Goal: Information Seeking & Learning: Compare options

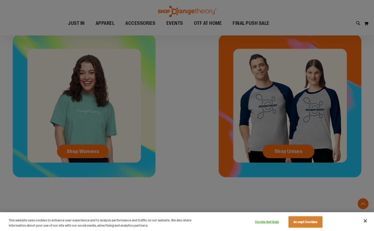
scroll to position [145, 0]
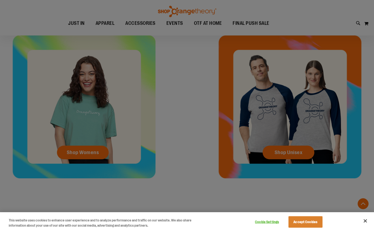
click at [366, 220] on button "Close" at bounding box center [365, 221] width 12 height 12
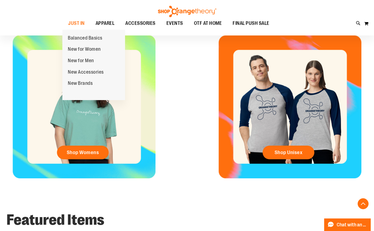
click at [95, 48] on span "New for Women" at bounding box center [84, 49] width 33 height 7
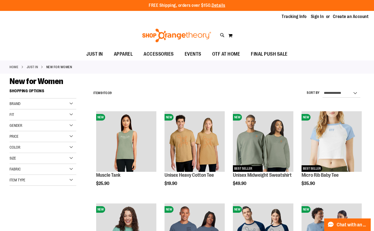
click at [130, 129] on img "product" at bounding box center [126, 141] width 60 height 60
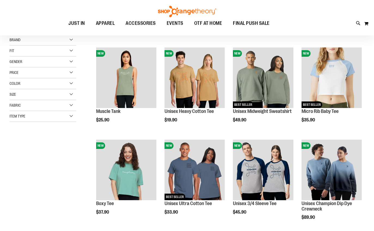
scroll to position [73, 0]
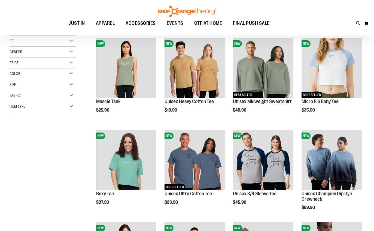
click at [134, 149] on img "product" at bounding box center [126, 160] width 60 height 60
click at [126, 145] on img "product" at bounding box center [126, 160] width 60 height 60
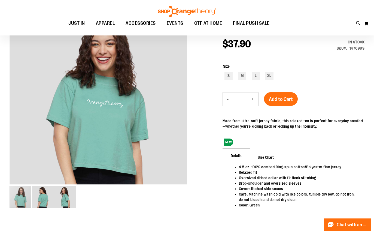
scroll to position [71, 0]
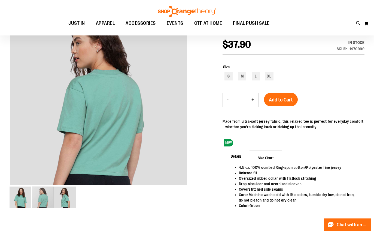
click at [46, 197] on img "image 2 of 3" at bounding box center [43, 197] width 22 height 22
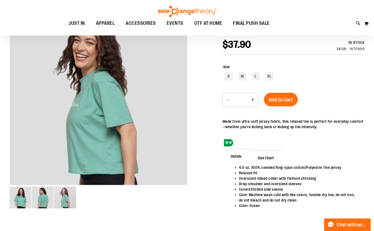
click at [68, 202] on img "image 3 of 3" at bounding box center [65, 197] width 22 height 22
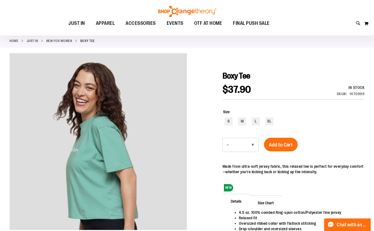
scroll to position [0, 0]
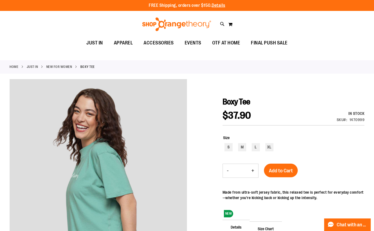
click at [79, 24] on div "Toggle Nav Search Popular Suggestions Advanced Search" at bounding box center [187, 24] width 374 height 25
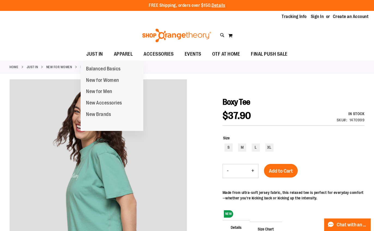
click at [99, 90] on span "New for Men" at bounding box center [99, 92] width 26 height 7
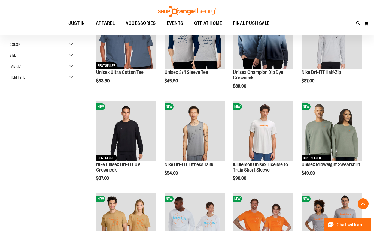
scroll to position [105, 0]
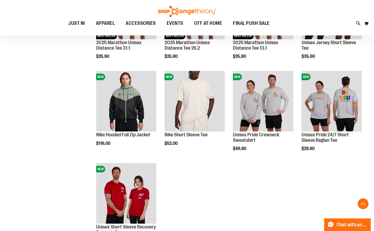
scroll to position [496, 0]
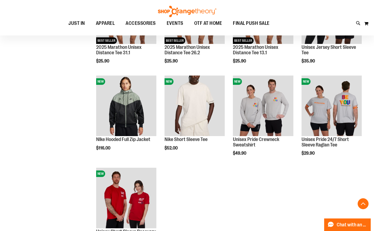
click at [205, 94] on img "product" at bounding box center [194, 105] width 60 height 60
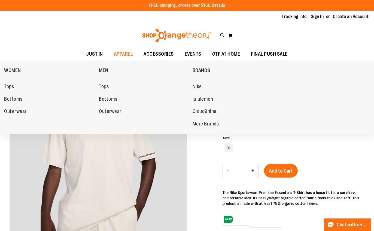
click at [103, 87] on span "Tops" at bounding box center [104, 87] width 10 height 7
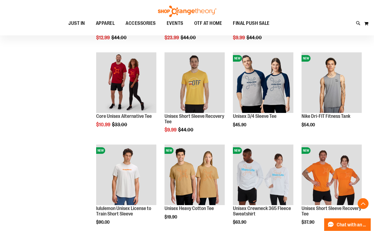
scroll to position [243, 0]
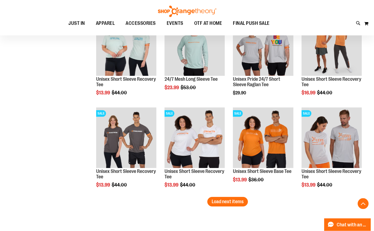
scroll to position [740, 0]
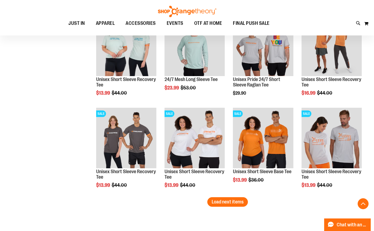
click at [224, 205] on button "Load next items" at bounding box center [227, 202] width 41 height 10
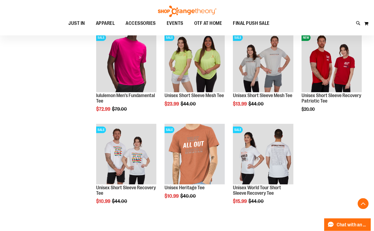
scroll to position [909, 0]
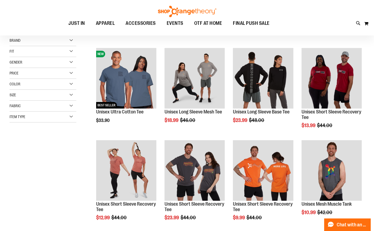
scroll to position [63, 0]
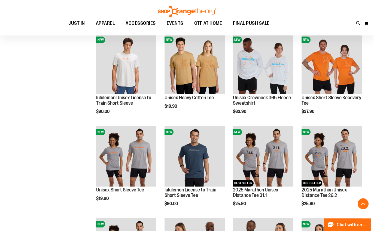
scroll to position [354, 0]
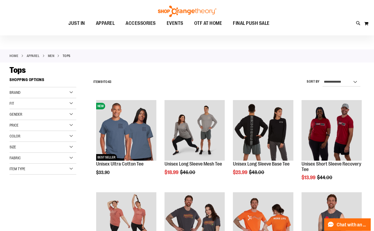
scroll to position [11, 0]
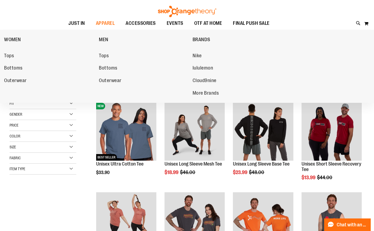
click at [10, 54] on span "Tops" at bounding box center [9, 56] width 10 height 7
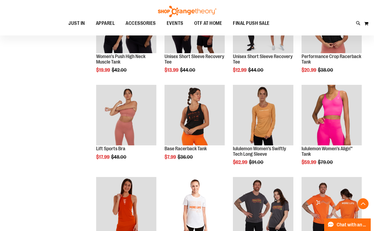
scroll to position [303, 0]
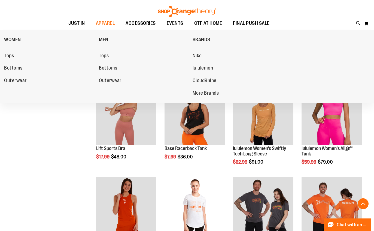
click at [106, 55] on span "Tops" at bounding box center [104, 56] width 10 height 7
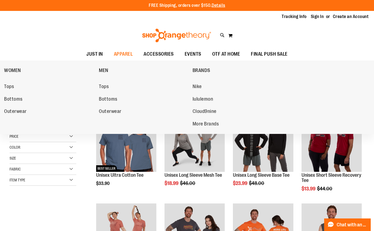
click at [211, 99] on span "lululemon" at bounding box center [203, 99] width 21 height 7
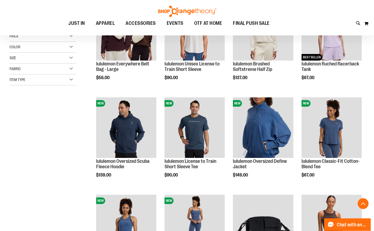
scroll to position [120, 0]
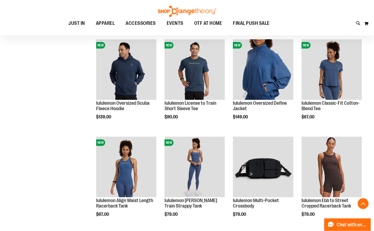
scroll to position [169, 0]
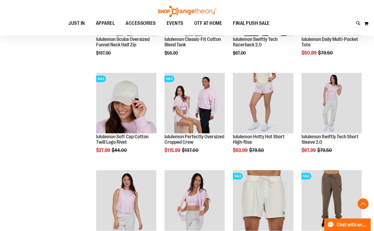
scroll to position [426, 0]
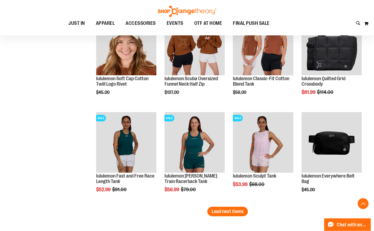
scroll to position [779, 0]
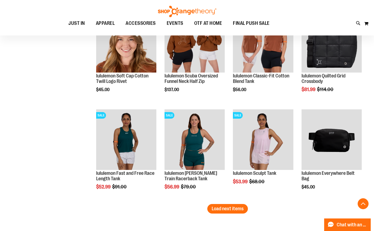
click at [221, 209] on span "Load next items" at bounding box center [228, 208] width 32 height 5
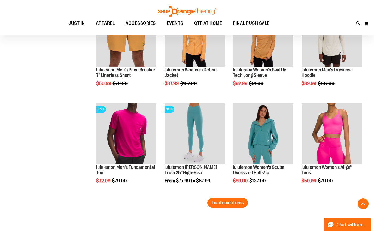
scroll to position [1082, 0]
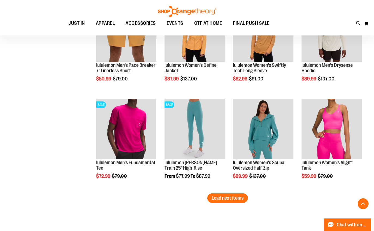
click at [228, 197] on span "Load next items" at bounding box center [228, 197] width 32 height 5
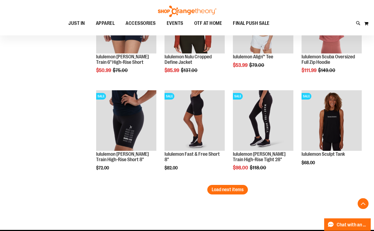
scroll to position [1382, 0]
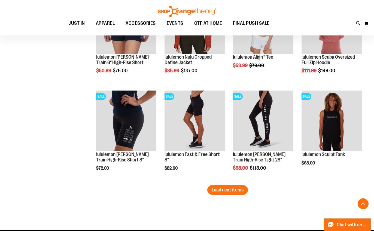
click at [237, 190] on span "Load next items" at bounding box center [228, 189] width 32 height 5
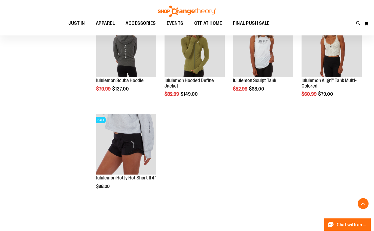
scroll to position [1653, 0]
